Goal: Task Accomplishment & Management: Use online tool/utility

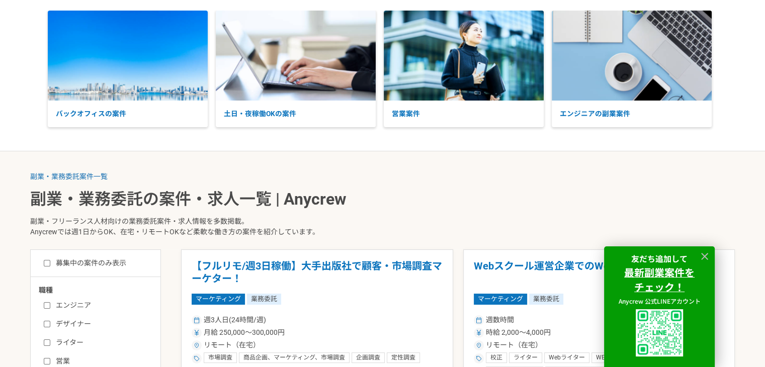
scroll to position [101, 0]
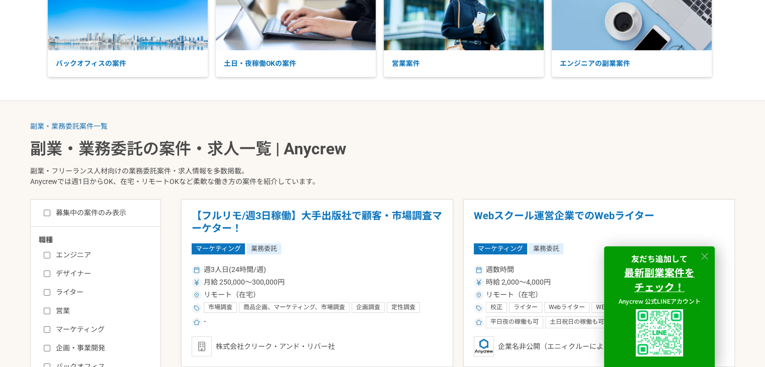
click at [705, 256] on icon at bounding box center [704, 256] width 7 height 7
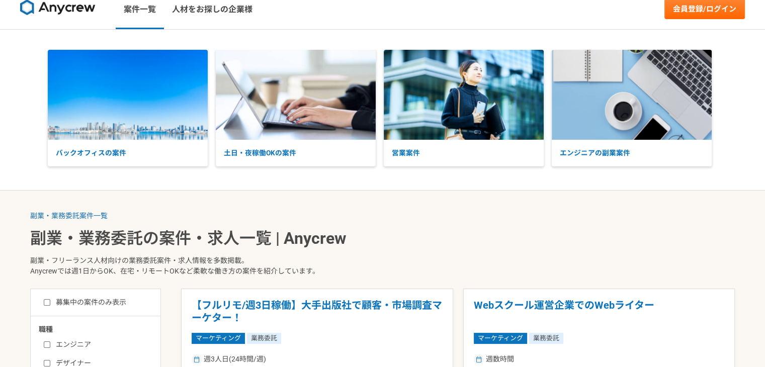
scroll to position [0, 0]
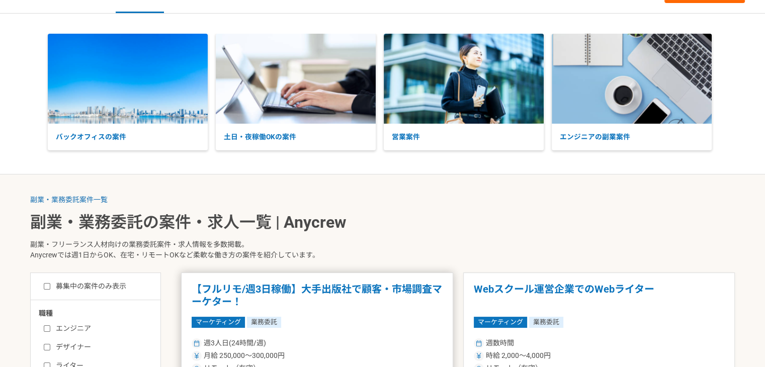
scroll to position [101, 0]
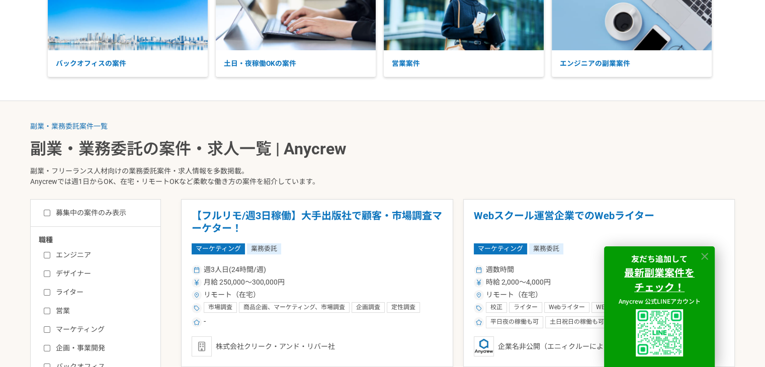
click at [707, 255] on icon at bounding box center [705, 257] width 12 height 12
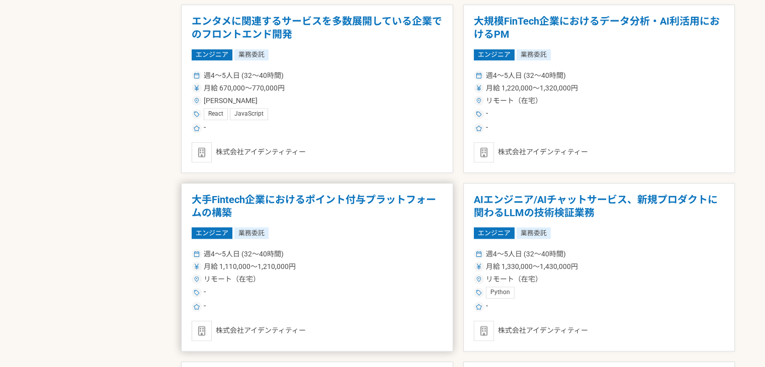
scroll to position [956, 0]
